Goal: Register for event/course

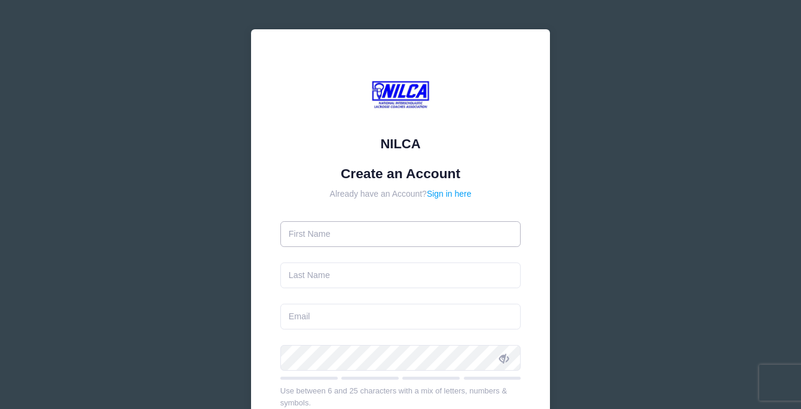
click at [399, 235] on input "text" at bounding box center [400, 234] width 241 height 26
type input "Heidi"
type input "McCarthy"
type input "hammygirl64@gmail.com"
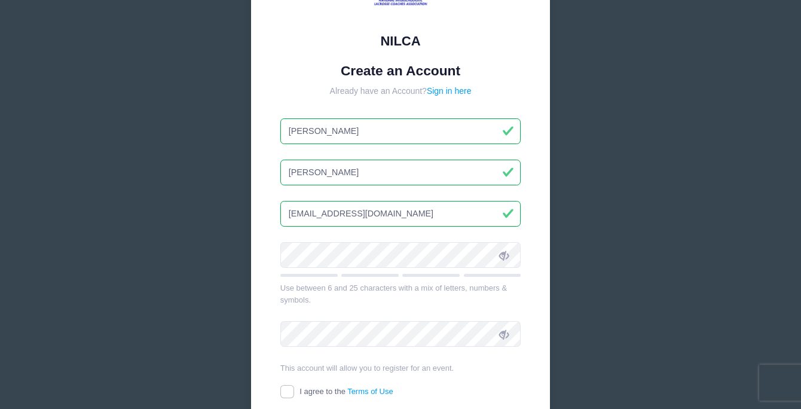
scroll to position [109, 0]
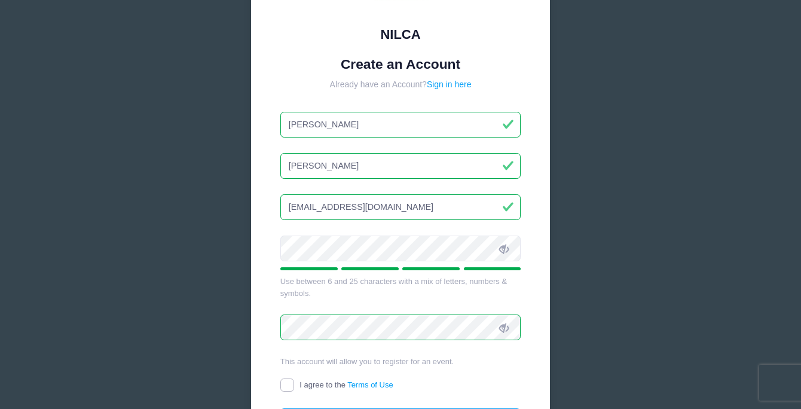
click at [282, 387] on input "I agree to the Terms of Use" at bounding box center [287, 385] width 14 height 14
checkbox input "true"
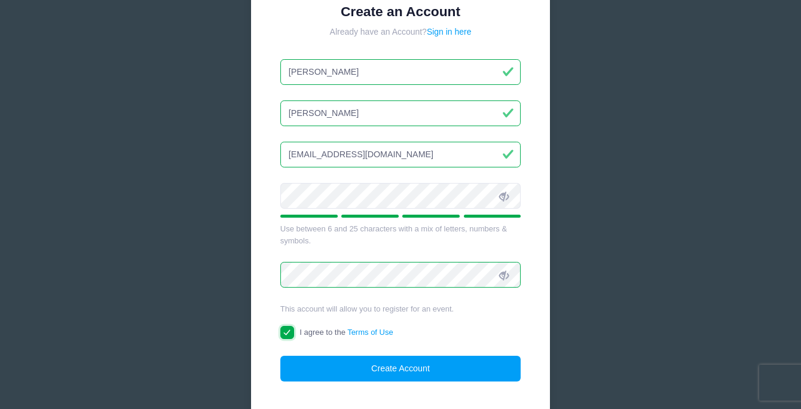
scroll to position [166, 0]
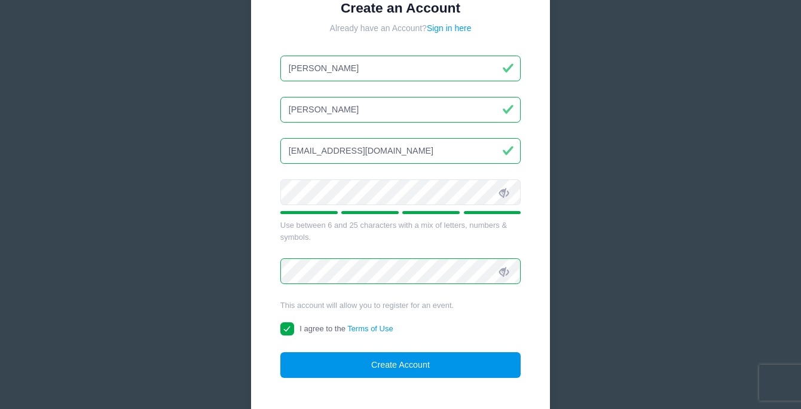
click at [310, 369] on button "Create Account" at bounding box center [400, 365] width 241 height 26
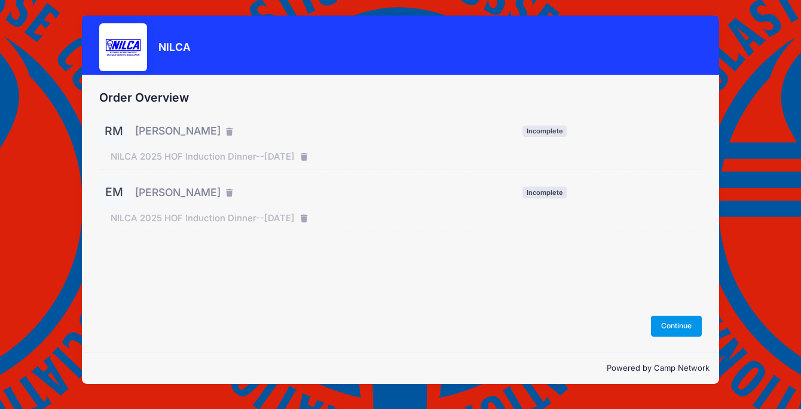
click at [691, 326] on button "Continue" at bounding box center [676, 326] width 51 height 20
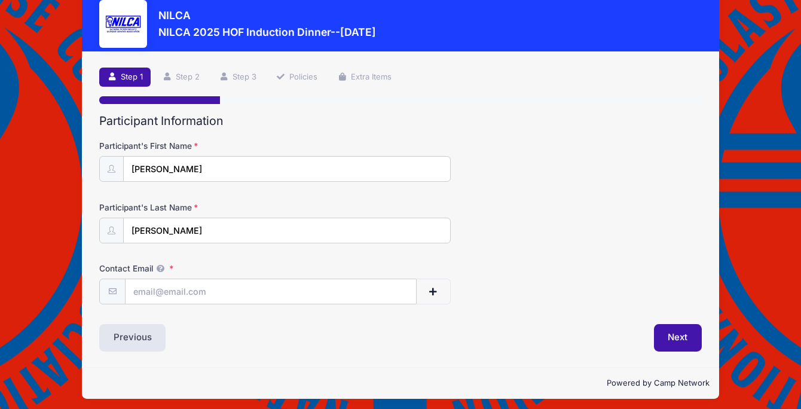
scroll to position [28, 0]
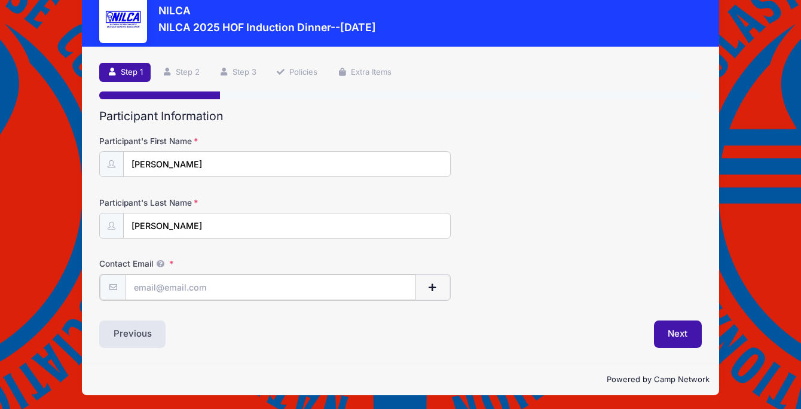
click at [365, 286] on input "Contact Email" at bounding box center [270, 287] width 290 height 26
type input "r"
type input "rmlax17@gmail.com"
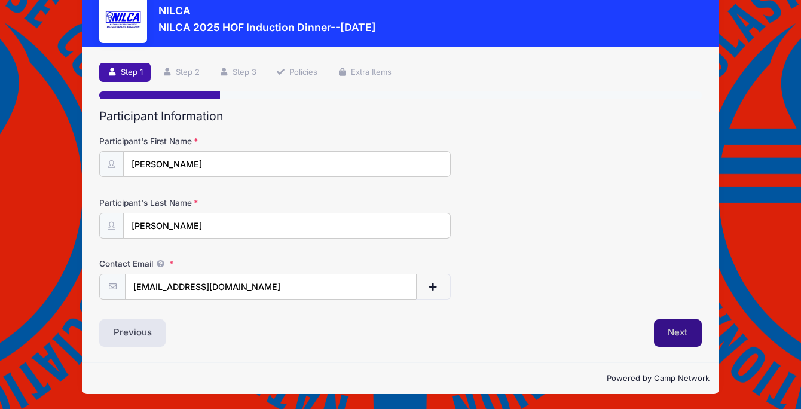
click at [671, 336] on button "Next" at bounding box center [678, 332] width 48 height 27
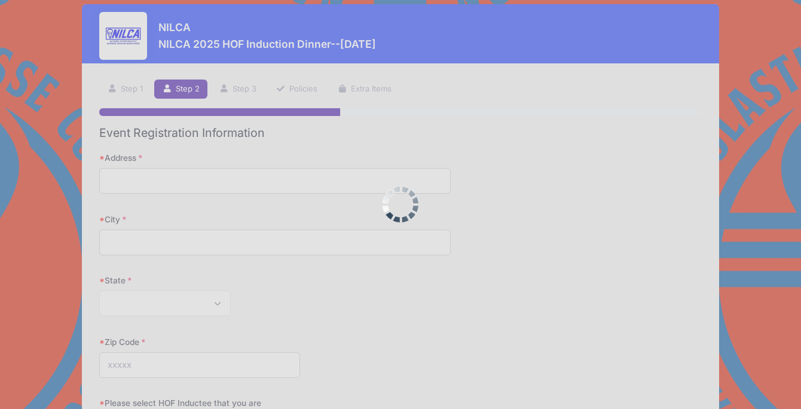
scroll to position [0, 0]
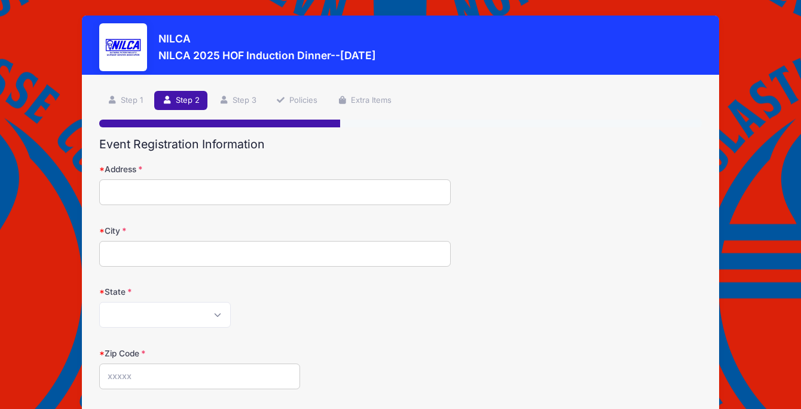
click at [329, 192] on input "Address" at bounding box center [274, 192] width 351 height 26
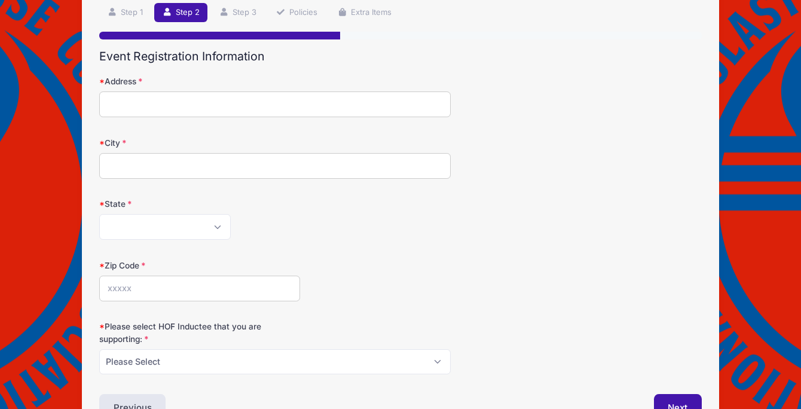
scroll to position [79, 0]
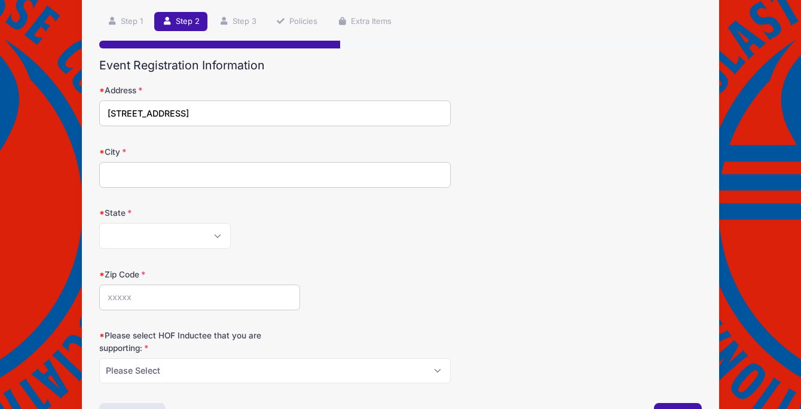
type input "315 Newtonville Ave"
click at [291, 174] on input "City" at bounding box center [274, 175] width 351 height 26
type input "Newton"
click at [136, 243] on select "Alabama Alaska American Samoa Arizona Arkansas Armed Forces Africa Armed Forces…" at bounding box center [164, 236] width 131 height 26
select select "MA"
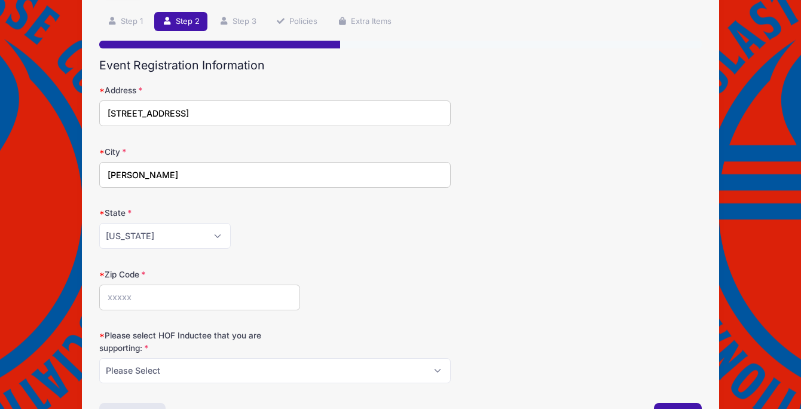
click at [173, 292] on input "Zip Code" at bounding box center [199, 297] width 201 height 26
type input "02460"
click at [174, 372] on select "Please Select Dennis Bonn Charlie Burch Mike Delia Steve Finnell Bryan Kelly Ke…" at bounding box center [274, 371] width 351 height 26
select select "Ken McCarthy"
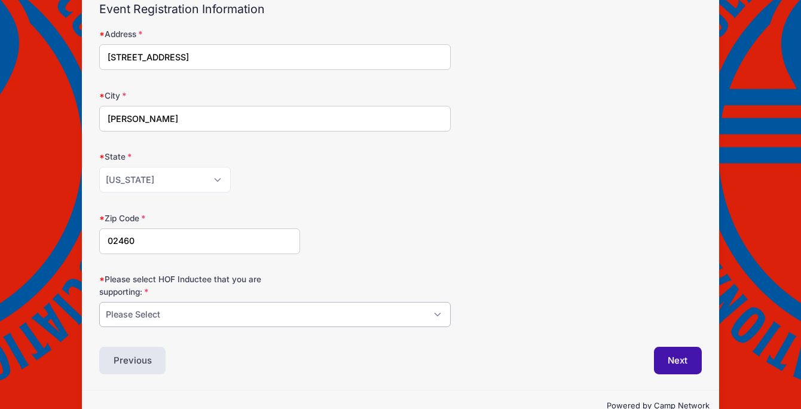
scroll to position [163, 0]
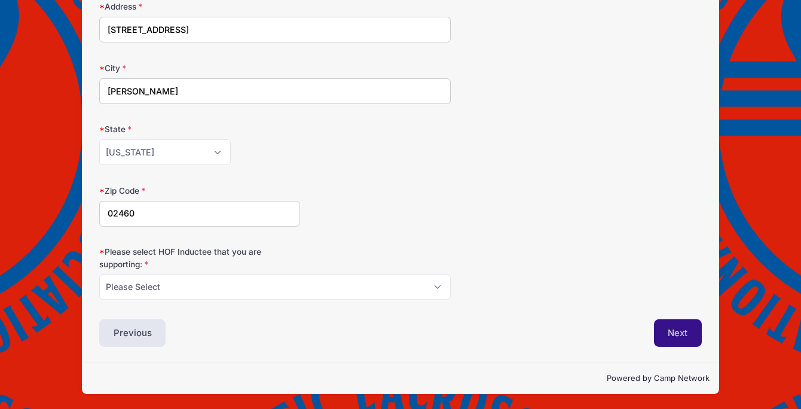
click at [673, 340] on button "Next" at bounding box center [678, 332] width 48 height 27
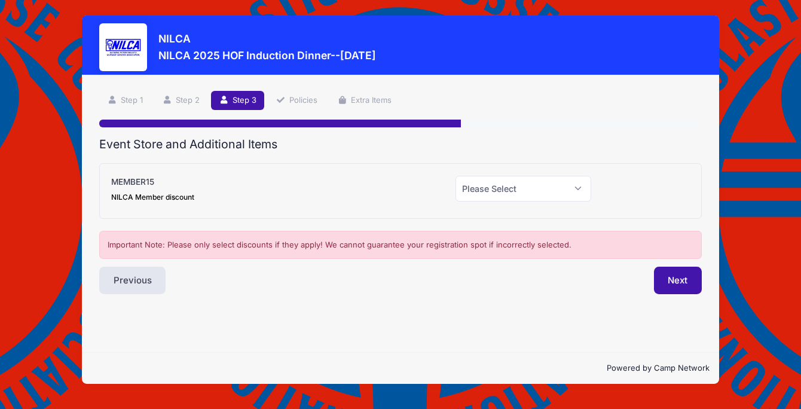
scroll to position [0, 0]
click at [510, 188] on select "Please Select Yes (-$15.00) No" at bounding box center [523, 189] width 136 height 26
select select "0"
click at [672, 280] on button "Next" at bounding box center [678, 280] width 48 height 27
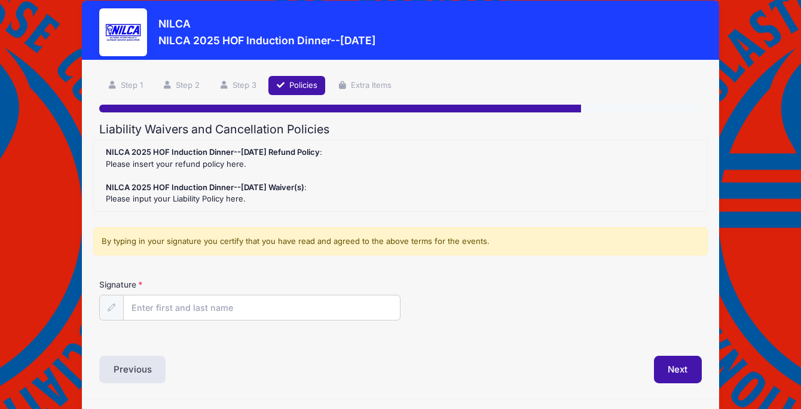
scroll to position [16, 0]
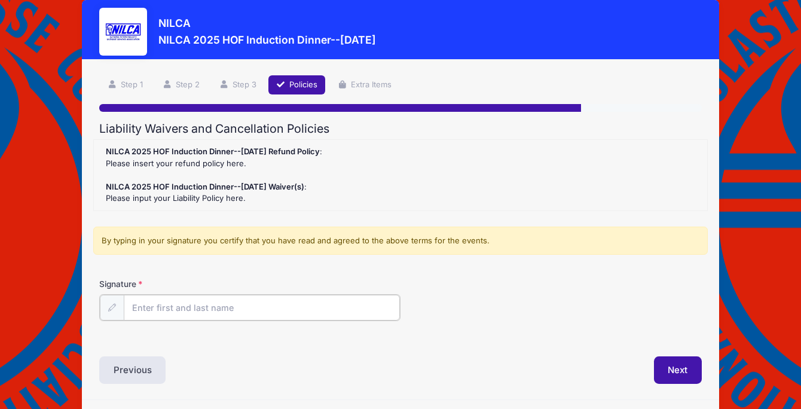
click at [351, 312] on input "Signature" at bounding box center [262, 308] width 276 height 26
type input "r"
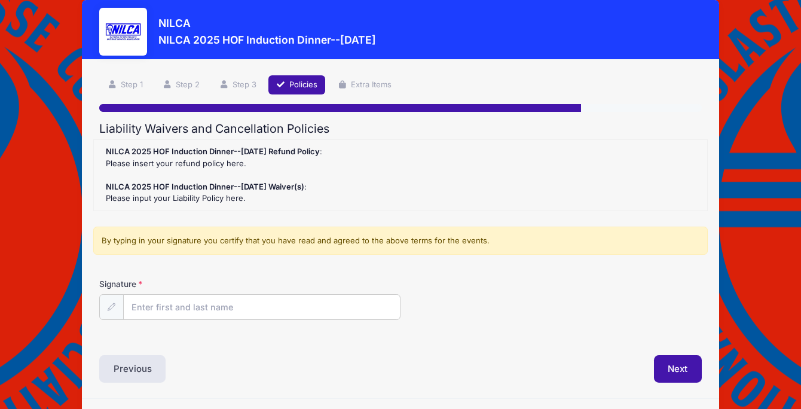
click at [114, 307] on icon at bounding box center [112, 307] width 8 height 8
click at [108, 308] on icon at bounding box center [112, 307] width 8 height 8
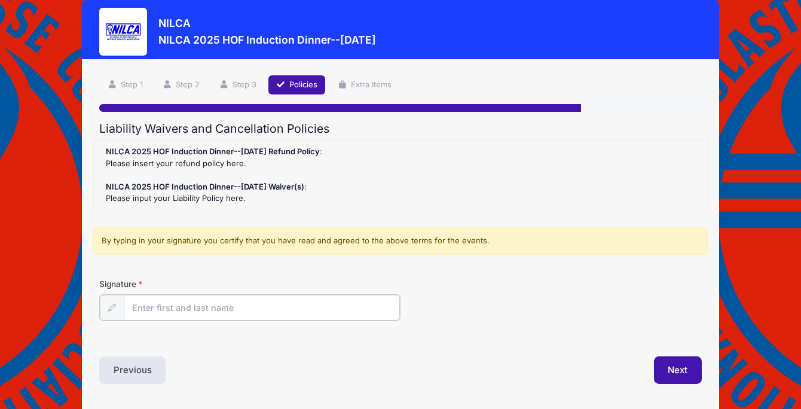
click at [166, 299] on input "Signature" at bounding box center [262, 308] width 276 height 26
type input "Ray McCarthy"
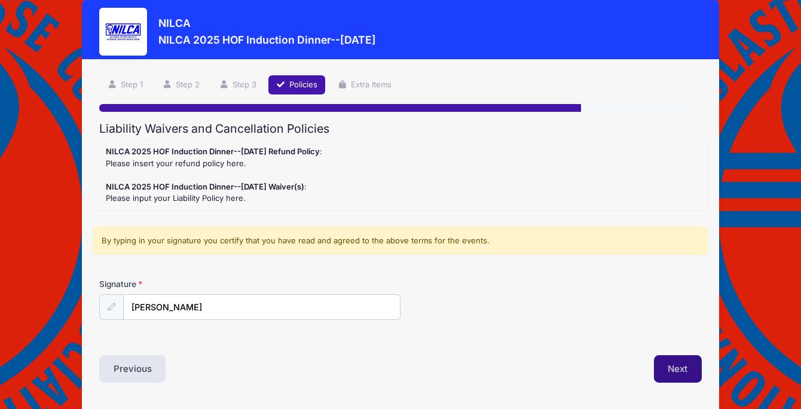
click at [683, 373] on button "Next" at bounding box center [678, 368] width 48 height 27
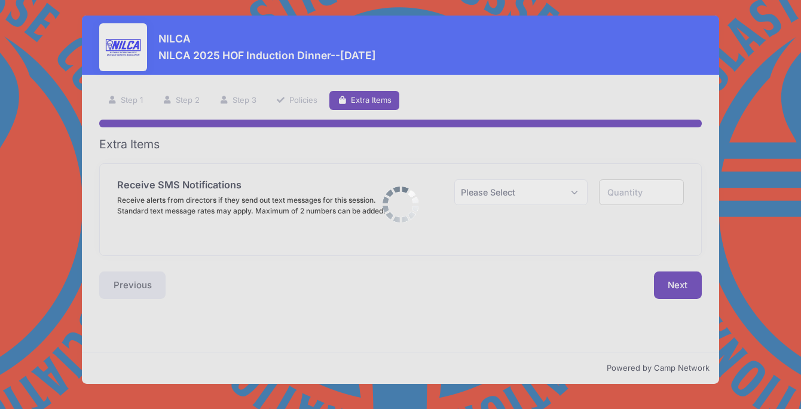
scroll to position [0, 0]
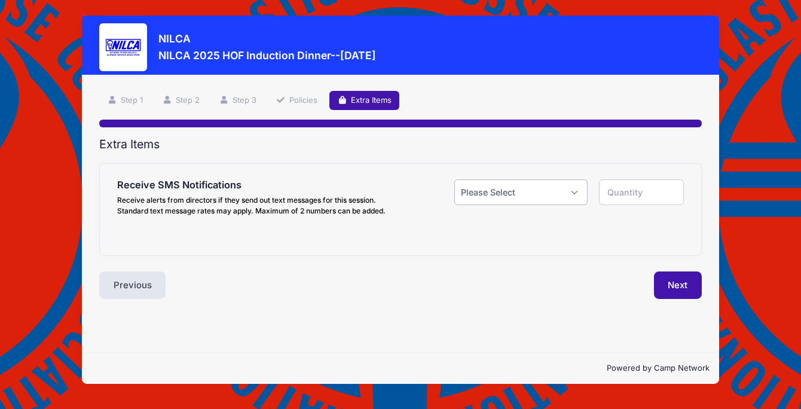
click at [539, 197] on select "Please Select Yes ($0.00) No" at bounding box center [520, 192] width 133 height 26
select select "0"
type input "0"
click at [684, 284] on button "Next" at bounding box center [678, 284] width 48 height 27
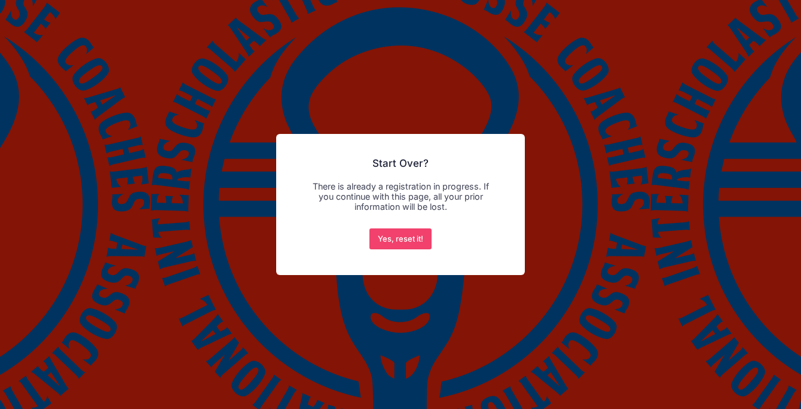
click at [574, 71] on div "× Start Over? There is already a registration in progress. If you continue with…" at bounding box center [400, 204] width 801 height 409
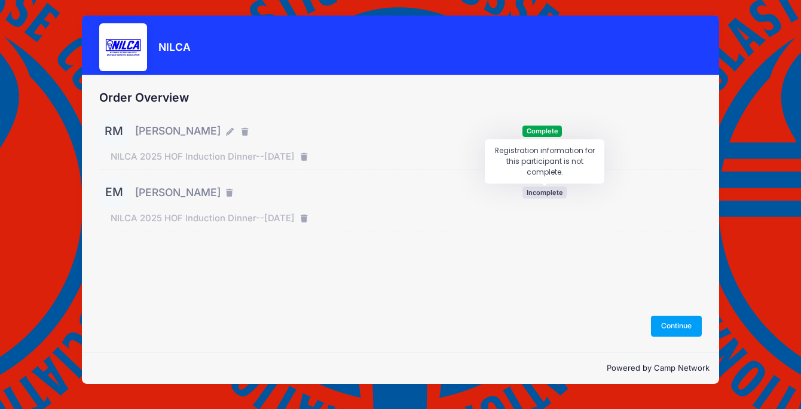
click at [555, 191] on span "Incomplete" at bounding box center [544, 191] width 44 height 11
click at [682, 329] on button "Continue" at bounding box center [676, 326] width 51 height 20
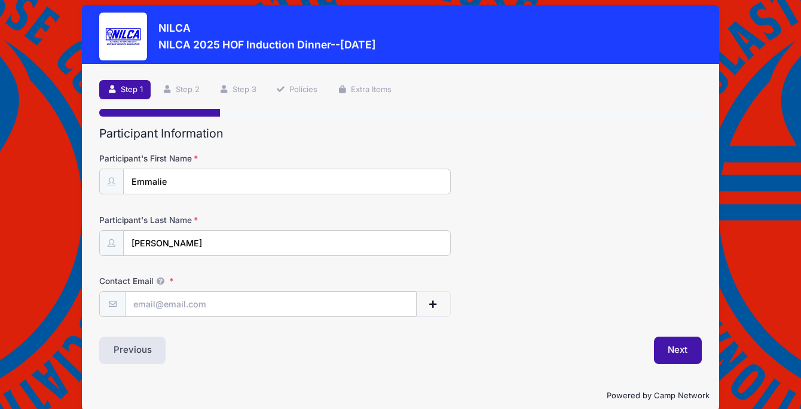
scroll to position [23, 0]
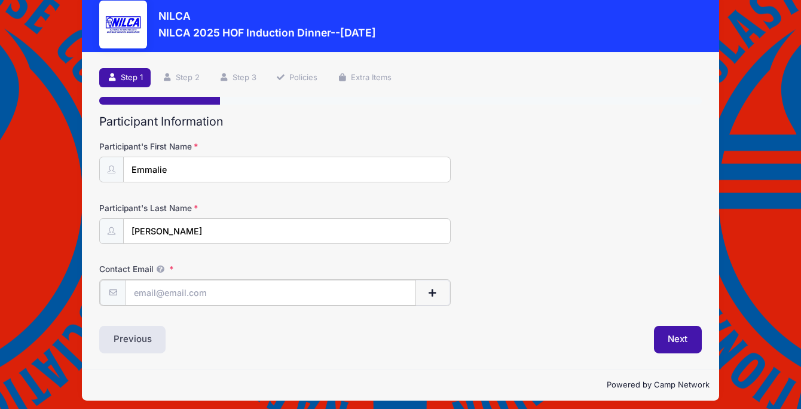
click at [371, 295] on input "Contact Email" at bounding box center [270, 293] width 290 height 26
type input "[EMAIL_ADDRESS][DOMAIN_NAME]"
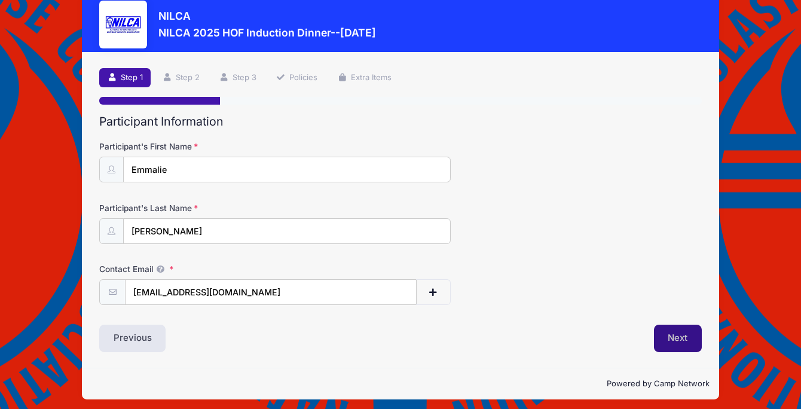
click at [661, 338] on button "Next" at bounding box center [678, 337] width 48 height 27
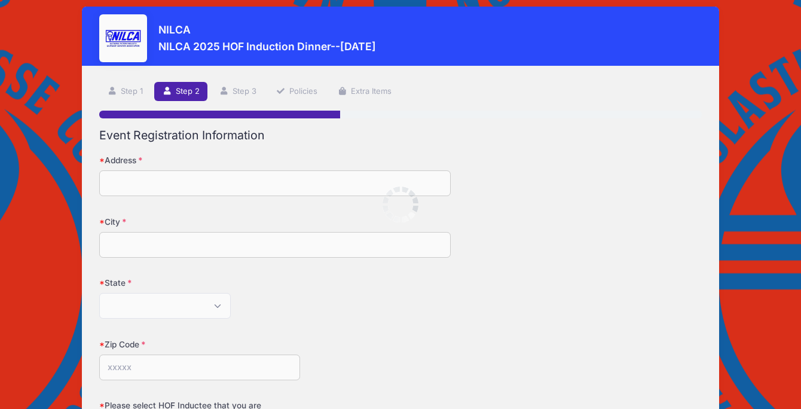
scroll to position [0, 0]
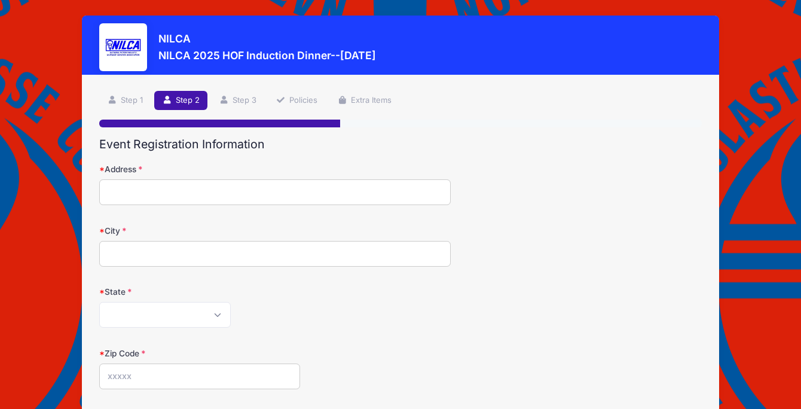
click at [238, 192] on input "Address" at bounding box center [274, 192] width 351 height 26
type input "315 Newtonville Ave"
click at [179, 252] on input "City" at bounding box center [274, 254] width 351 height 26
type input "Newton"
click at [161, 310] on select "Alabama Alaska American Samoa Arizona Arkansas Armed Forces Africa Armed Forces…" at bounding box center [164, 315] width 131 height 26
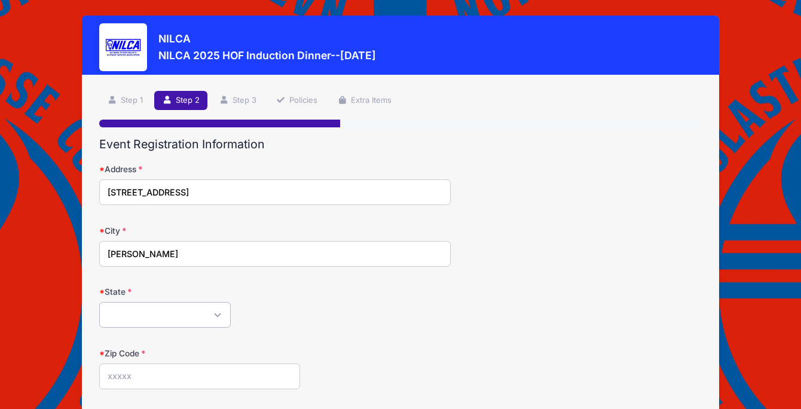
select select "MA"
click at [211, 383] on input "Zip Code" at bounding box center [199, 376] width 201 height 26
type input "02460"
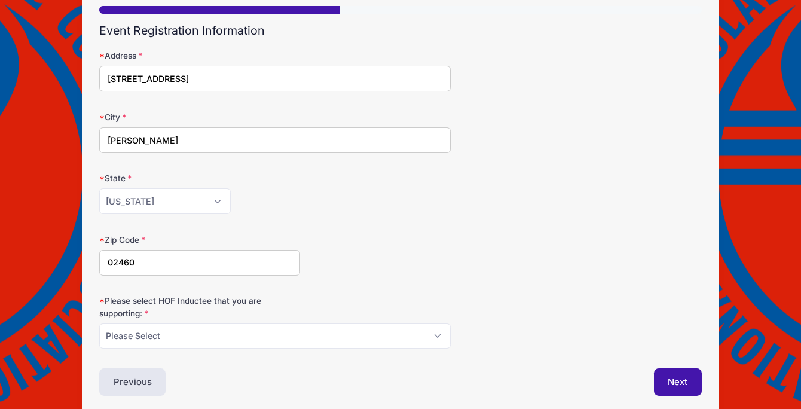
scroll to position [153, 0]
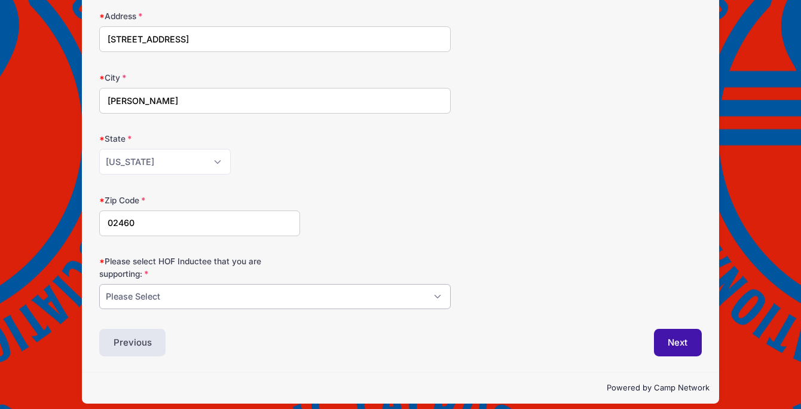
click at [253, 300] on select "Please Select Dennis Bonn Charlie Burch Mike Delia Steve Finnell Bryan Kelly Ke…" at bounding box center [274, 297] width 351 height 26
select select "Ken McCarthy"
click at [696, 342] on button "Next" at bounding box center [678, 342] width 48 height 27
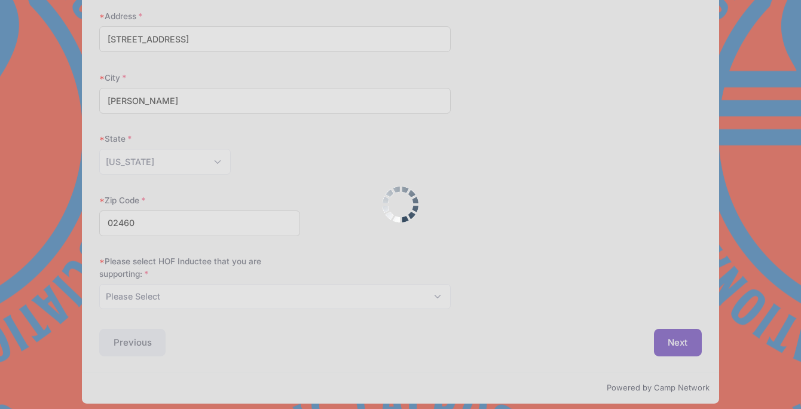
scroll to position [0, 0]
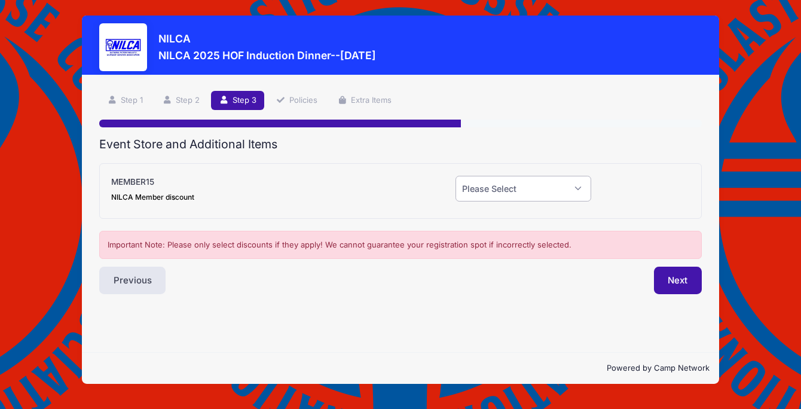
click at [546, 179] on select "Please Select Yes (-$15.00) No" at bounding box center [523, 189] width 136 height 26
select select "0"
click at [678, 282] on button "Next" at bounding box center [678, 280] width 48 height 27
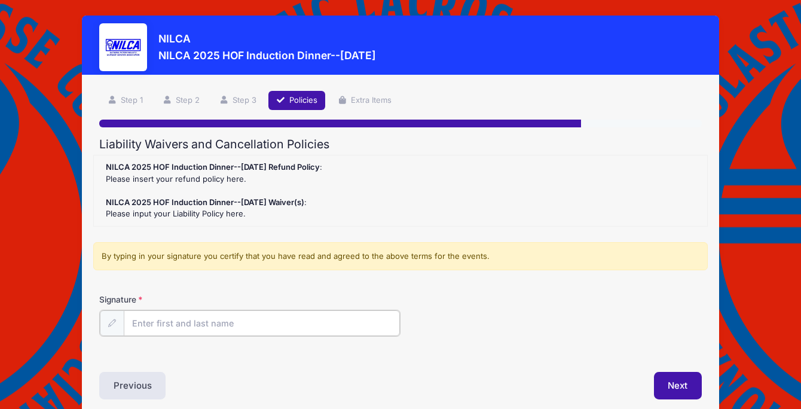
click at [371, 316] on input "Signature" at bounding box center [262, 323] width 276 height 26
type input "Emmalie McCarthy"
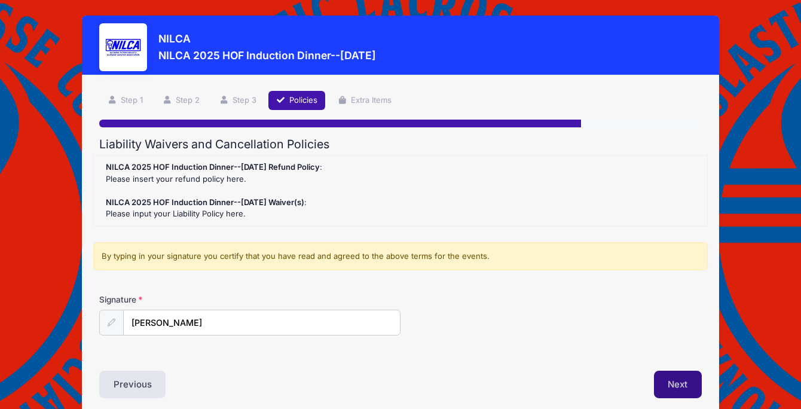
click at [671, 388] on button "Next" at bounding box center [678, 384] width 48 height 27
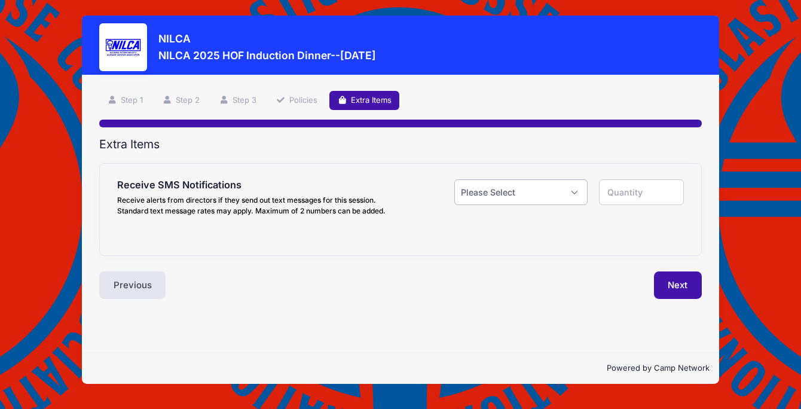
click at [532, 191] on select "Please Select Yes ($0.00) No" at bounding box center [520, 192] width 133 height 26
click at [519, 229] on div "Receive SMS Notifications Receive alerts from directors if they send out text m…" at bounding box center [400, 209] width 601 height 91
click at [533, 192] on select "Please Select Yes ($0.00) No" at bounding box center [520, 192] width 133 height 26
select select "0"
type input "0"
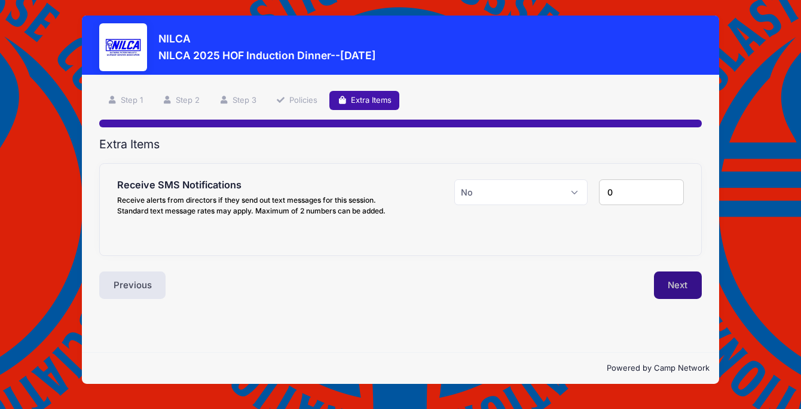
click at [690, 281] on button "Next" at bounding box center [678, 284] width 48 height 27
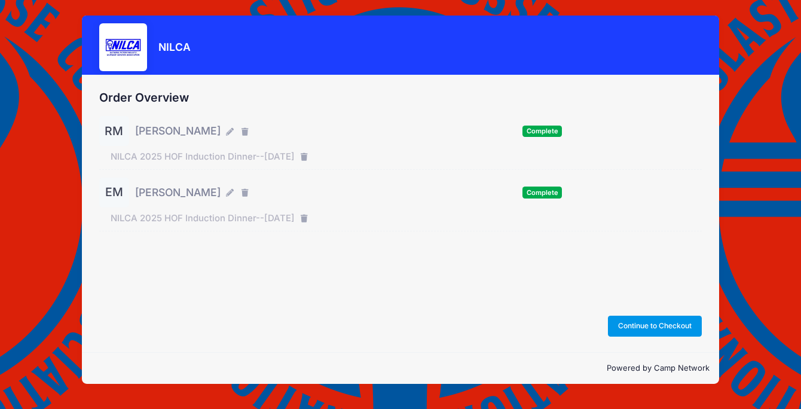
click at [659, 327] on button "Continue to Checkout" at bounding box center [655, 326] width 94 height 20
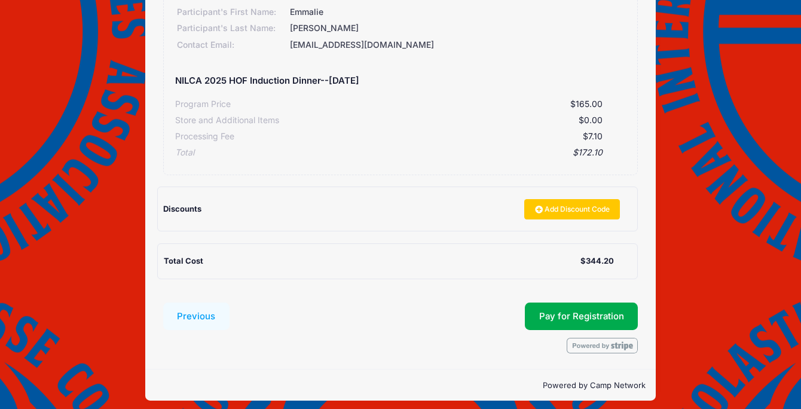
scroll to position [360, 0]
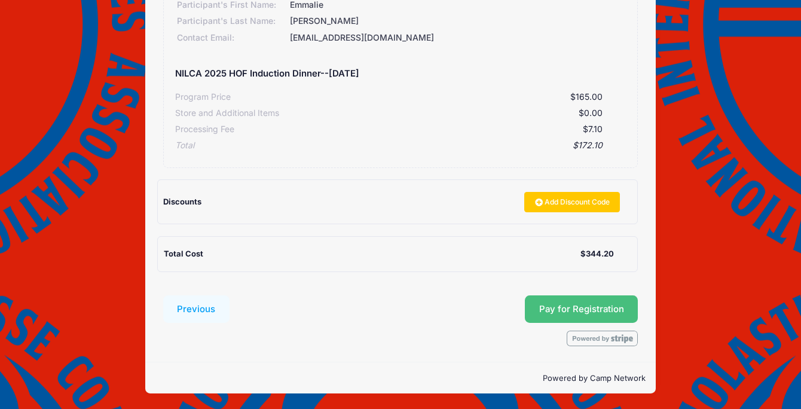
click at [566, 308] on button "Pay for Registration" at bounding box center [582, 308] width 114 height 27
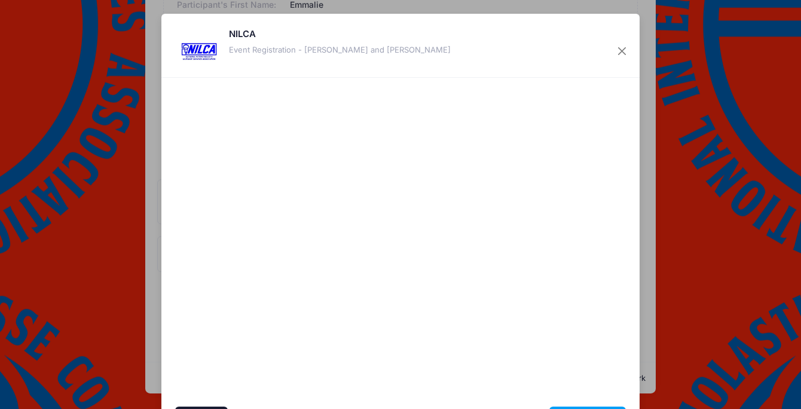
scroll to position [74, 0]
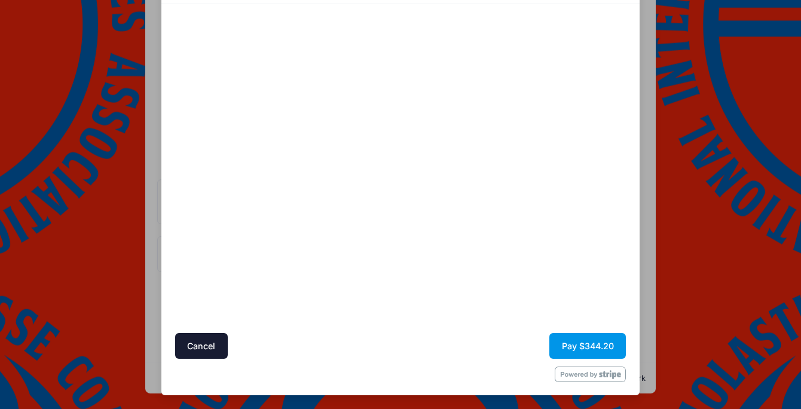
click at [590, 344] on button "Pay $344.20" at bounding box center [587, 346] width 76 height 26
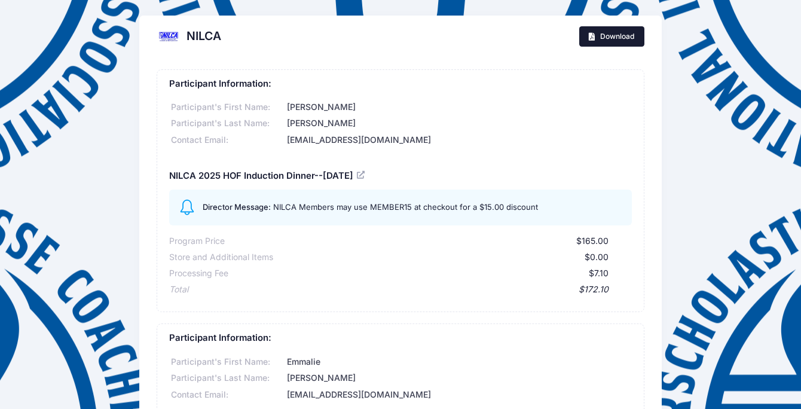
click at [602, 43] on link "Download" at bounding box center [611, 36] width 65 height 20
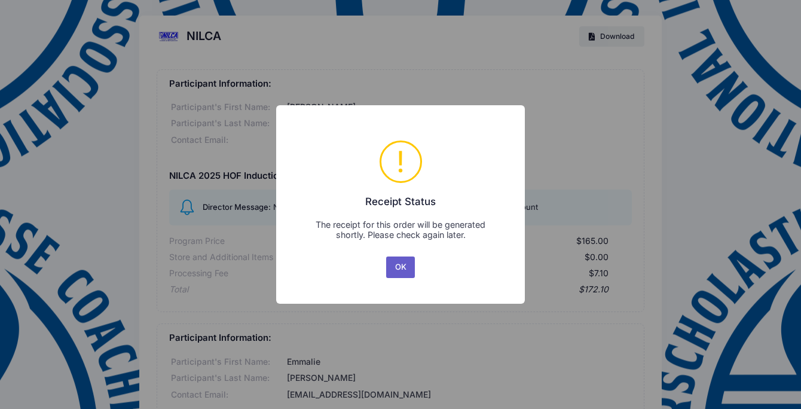
click at [404, 271] on button "OK" at bounding box center [400, 267] width 29 height 22
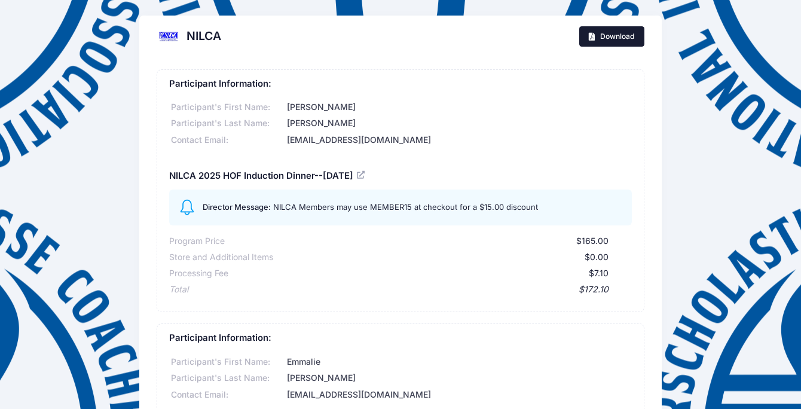
click at [628, 34] on span "Download" at bounding box center [617, 36] width 34 height 9
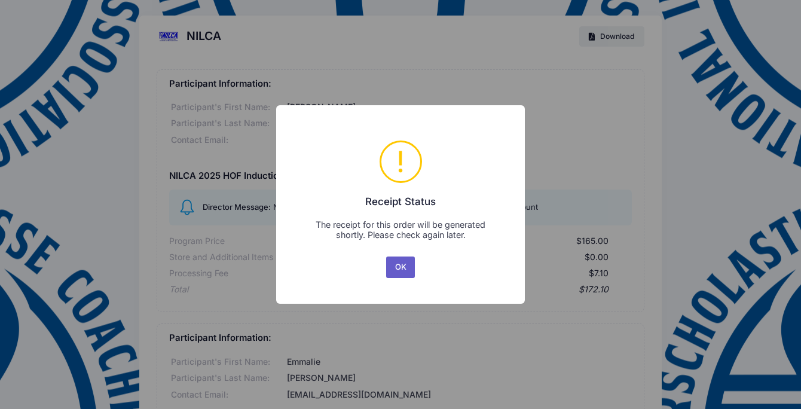
click at [405, 268] on button "OK" at bounding box center [400, 267] width 29 height 22
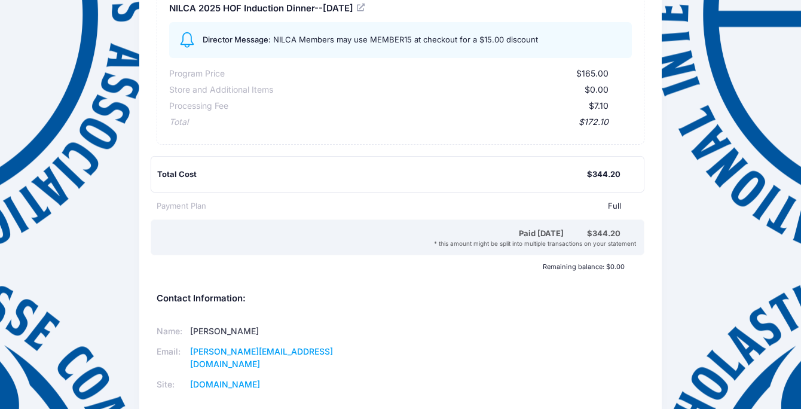
scroll to position [420, 0]
